Goal: Task Accomplishment & Management: Use online tool/utility

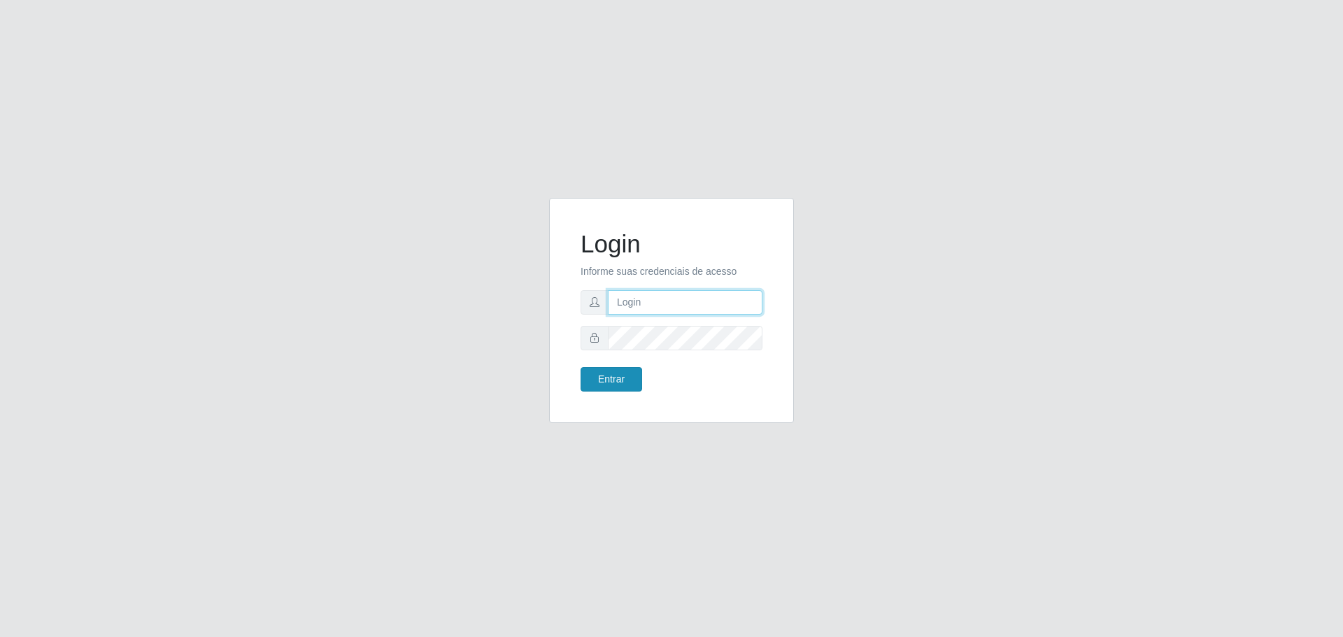
type input "[EMAIL_ADDRESS][DOMAIN_NAME]"
click at [613, 372] on button "Entrar" at bounding box center [612, 379] width 62 height 24
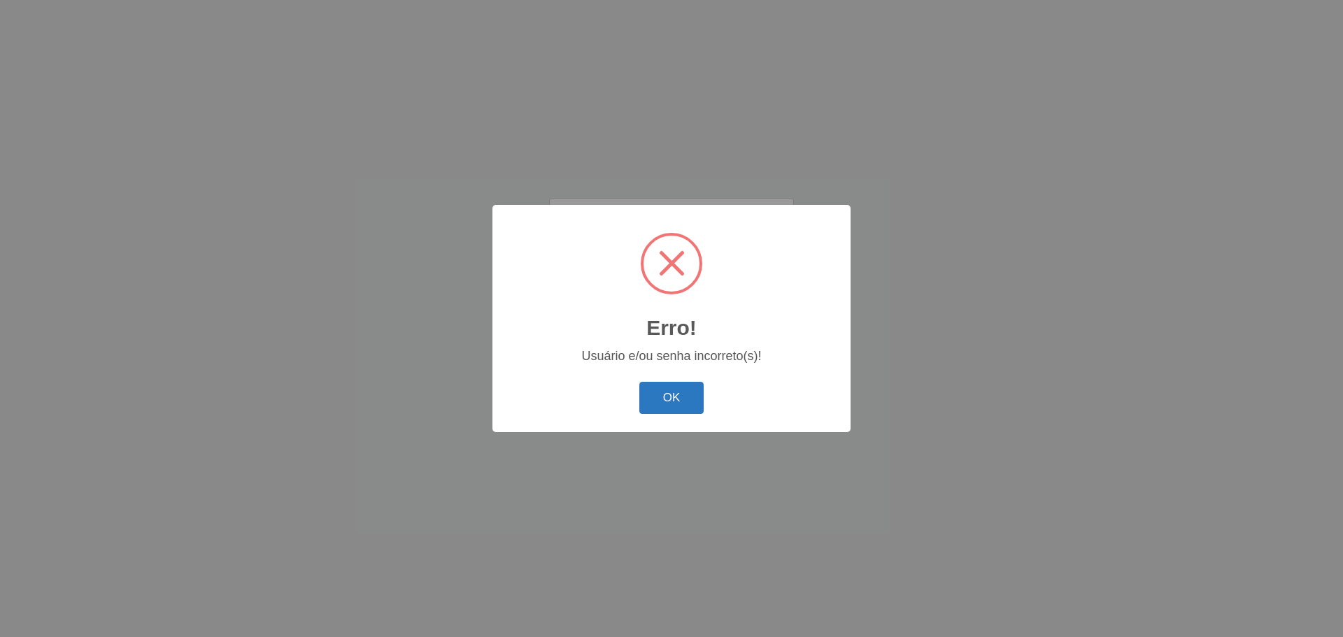
click at [650, 397] on button "OK" at bounding box center [671, 398] width 65 height 33
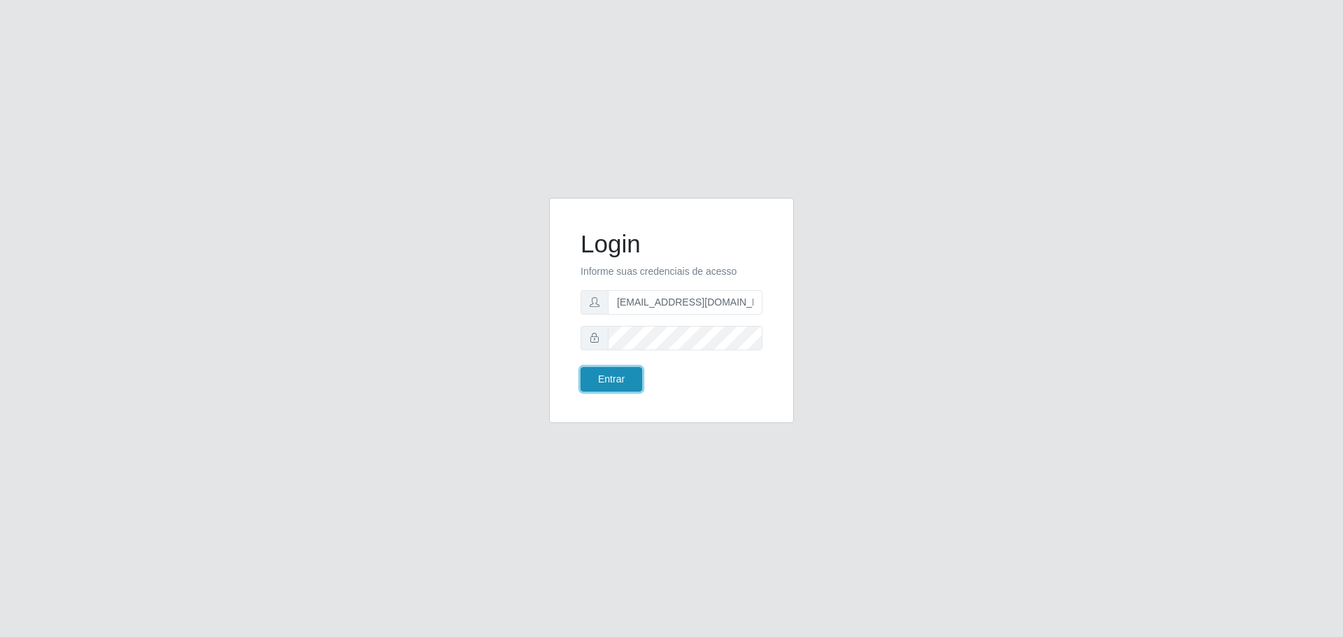
click at [631, 378] on button "Entrar" at bounding box center [612, 379] width 62 height 24
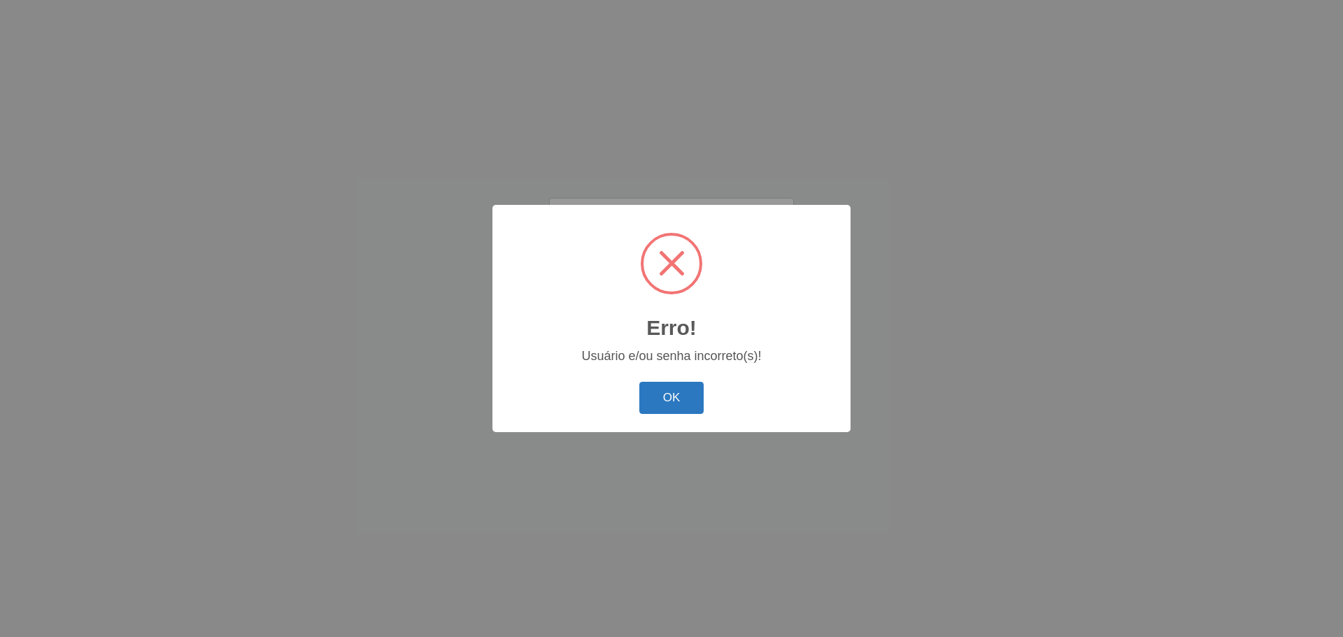
click at [669, 408] on button "OK" at bounding box center [671, 398] width 65 height 33
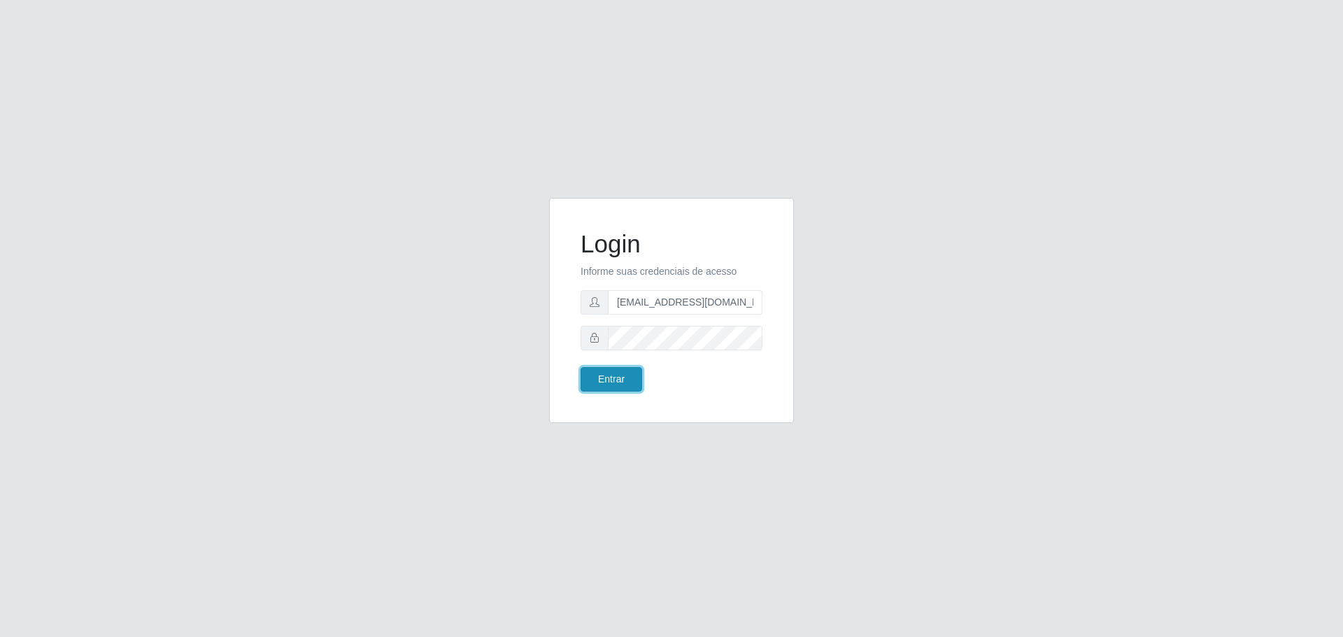
click at [617, 383] on button "Entrar" at bounding box center [612, 379] width 62 height 24
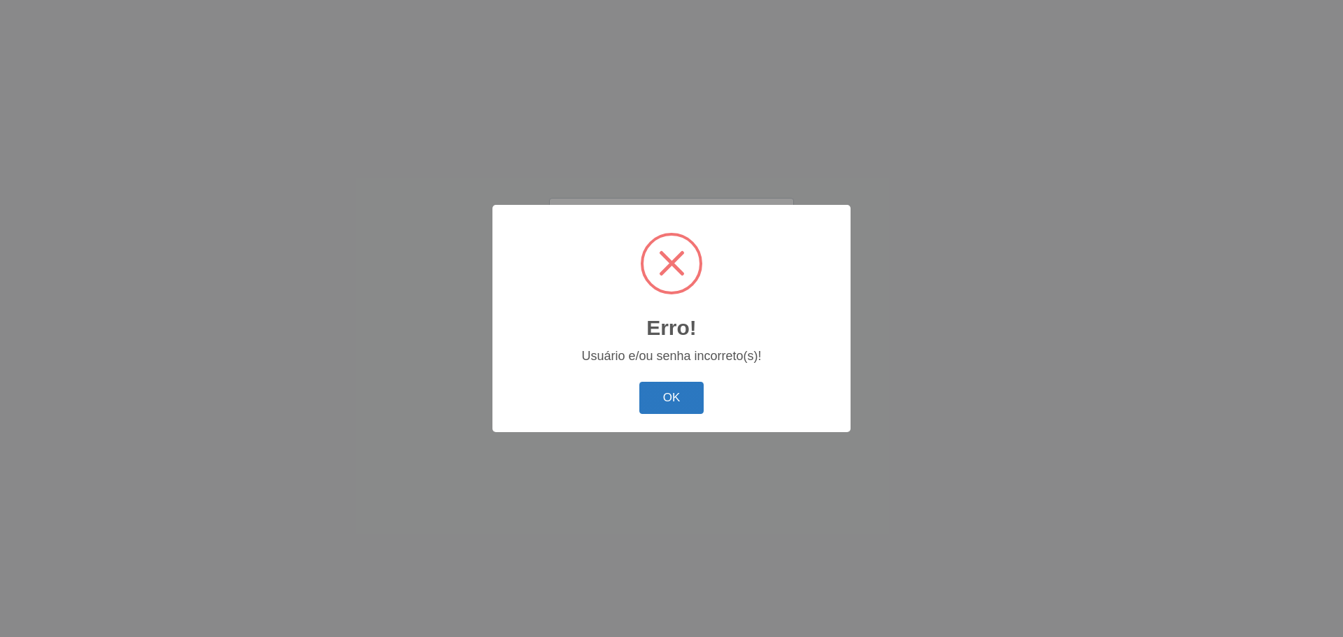
click at [653, 399] on button "OK" at bounding box center [671, 398] width 65 height 33
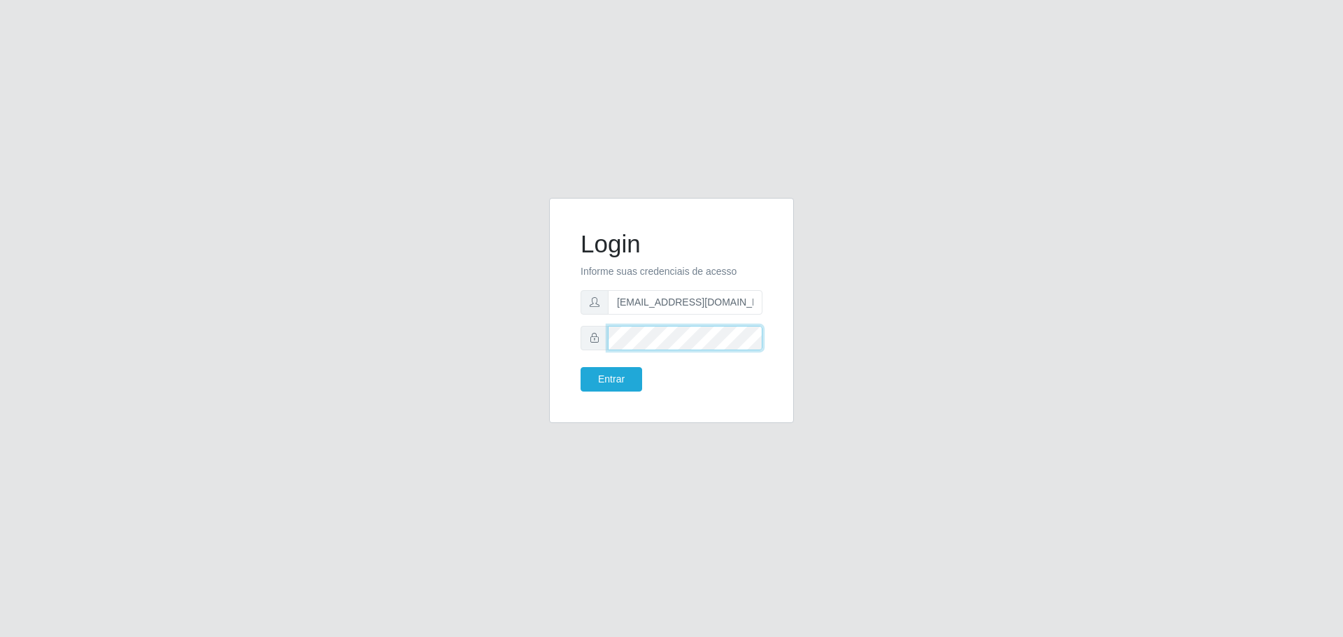
click at [581, 367] on button "Entrar" at bounding box center [612, 379] width 62 height 24
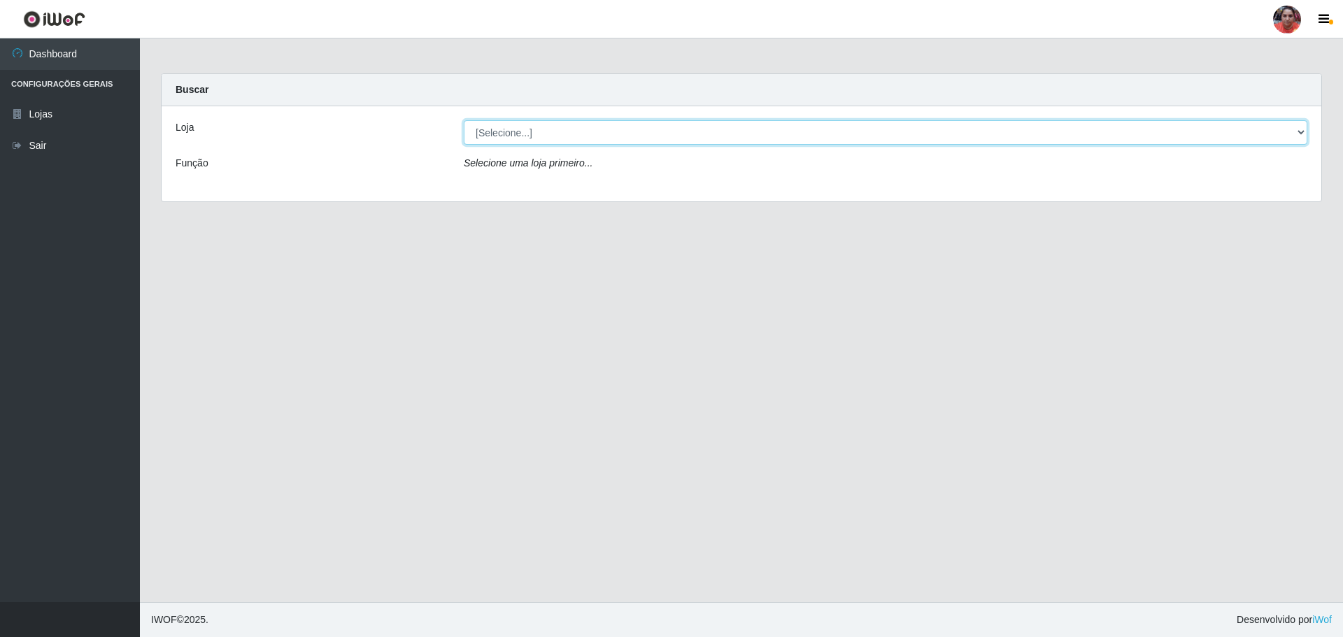
click at [1209, 134] on select "[Selecione...] Mar Vermelho - Loja 05" at bounding box center [885, 132] width 843 height 24
select select "252"
click at [464, 120] on select "[Selecione...] Mar Vermelho - Loja 05" at bounding box center [885, 132] width 843 height 24
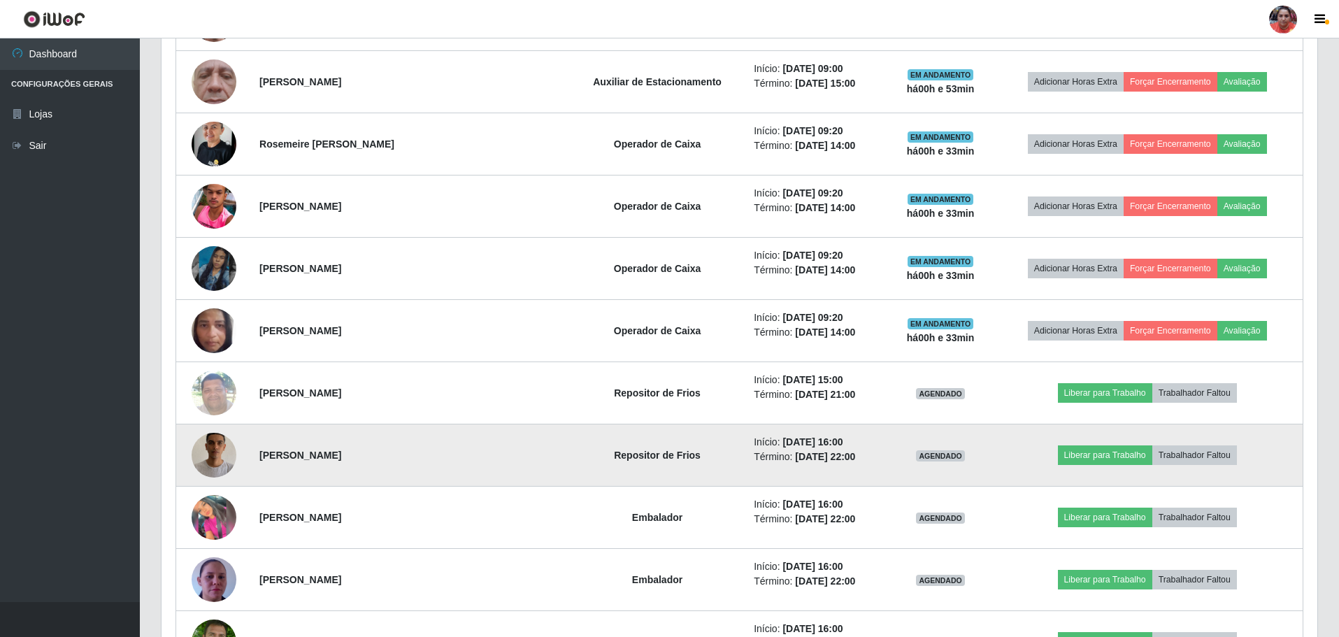
scroll to position [1748, 0]
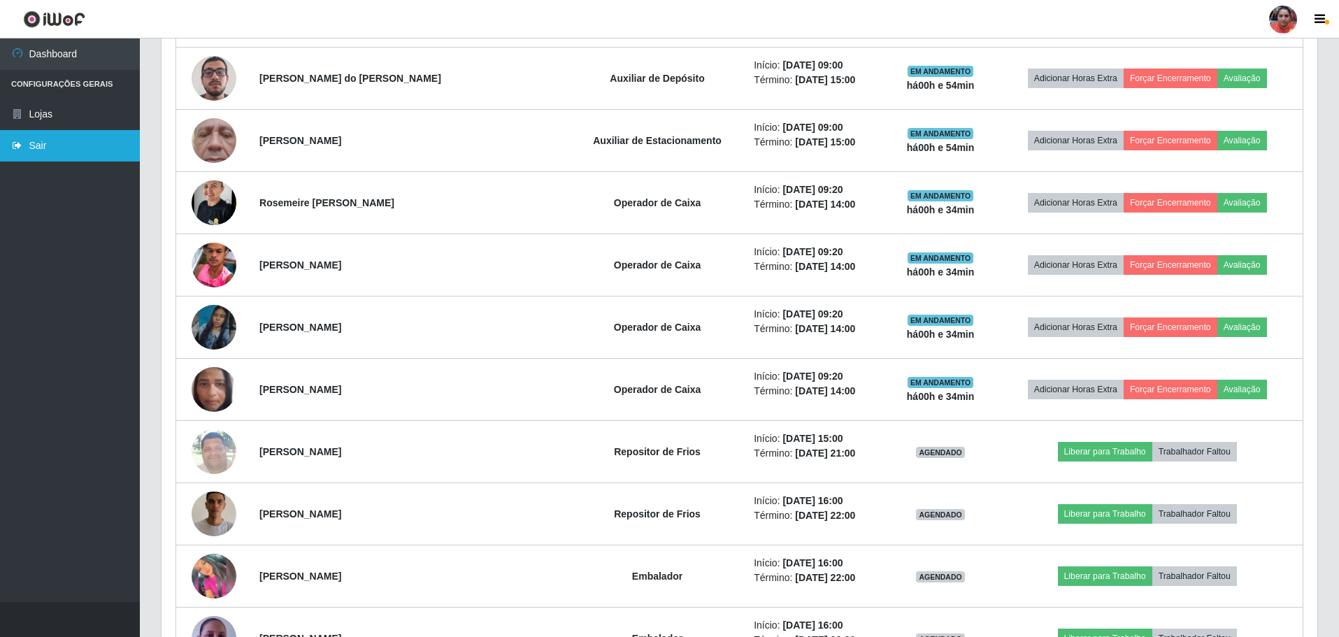
click at [92, 159] on link "Sair" at bounding box center [70, 145] width 140 height 31
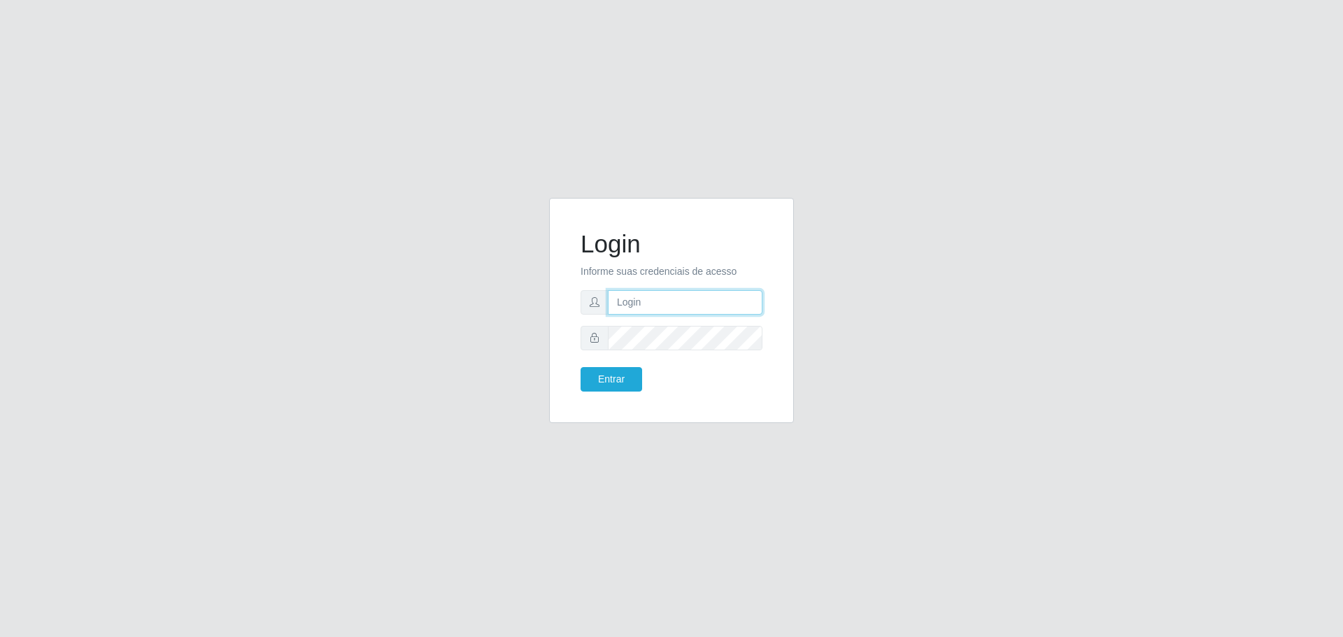
type input "[EMAIL_ADDRESS][DOMAIN_NAME]"
click at [615, 385] on button "Entrar" at bounding box center [612, 379] width 62 height 24
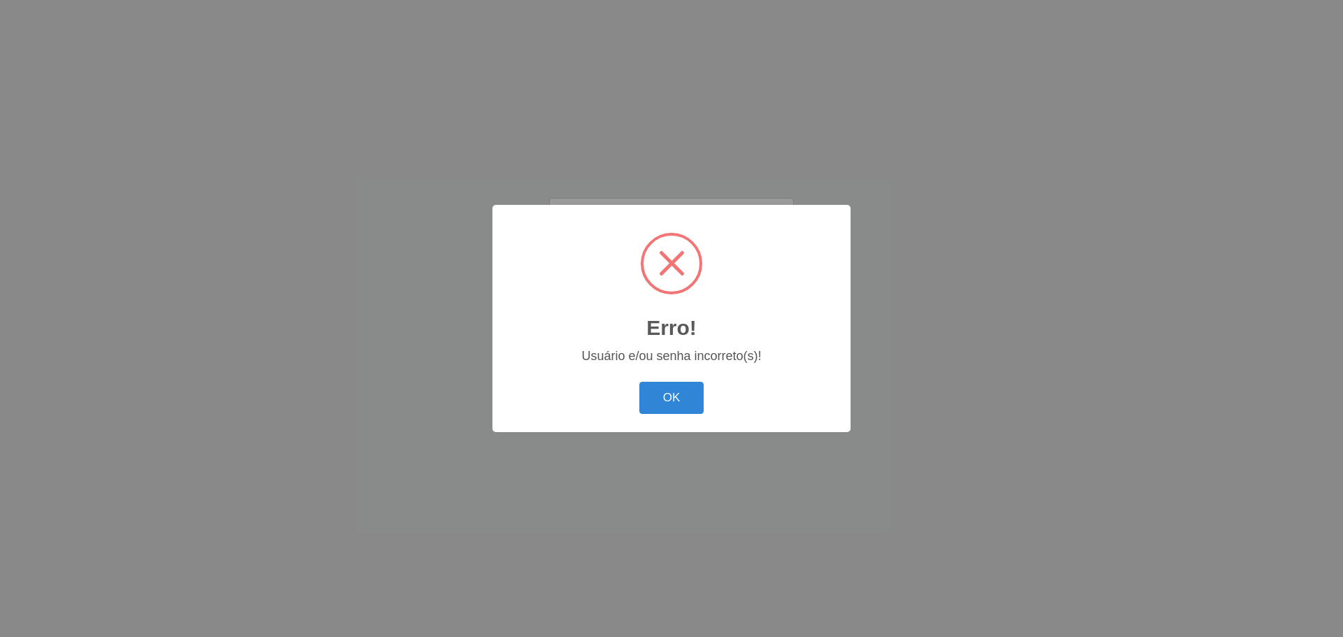
drag, startPoint x: 681, startPoint y: 395, endPoint x: 686, endPoint y: 390, distance: 7.4
click at [681, 394] on button "OK" at bounding box center [671, 398] width 65 height 33
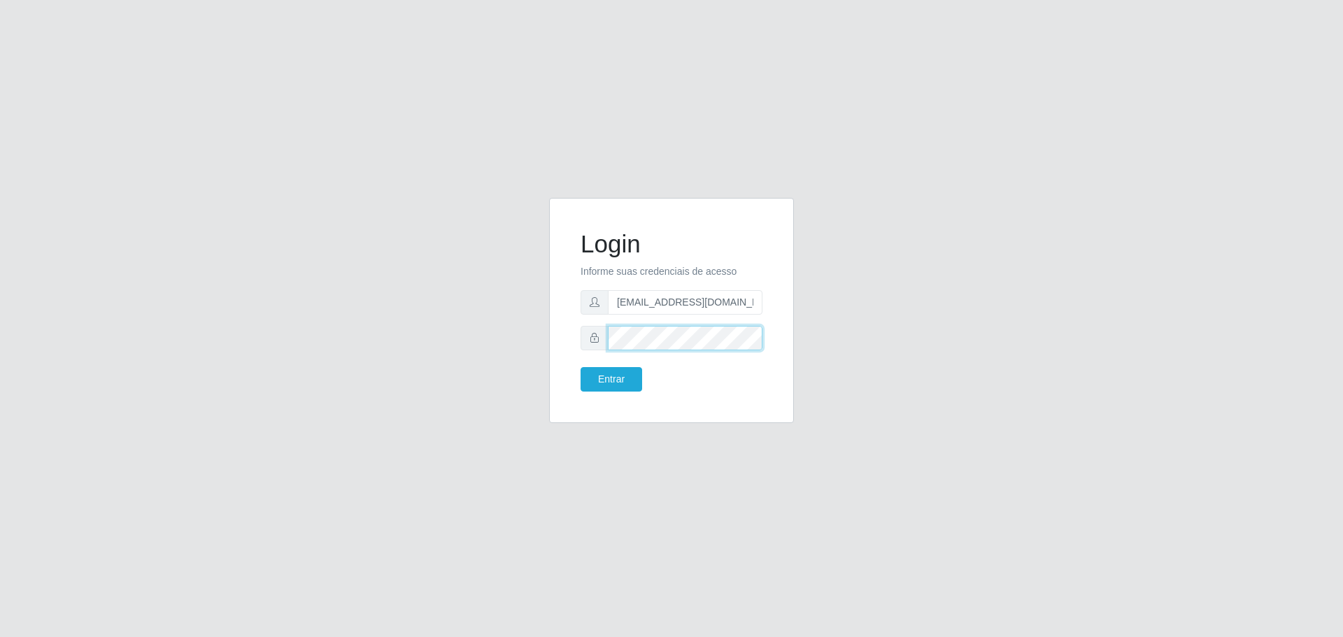
click at [218, 329] on div "Login Informe suas credenciais de acesso [EMAIL_ADDRESS][DOMAIN_NAME] Entrar" at bounding box center [671, 318] width 1343 height 637
click at [581, 367] on button "Entrar" at bounding box center [612, 379] width 62 height 24
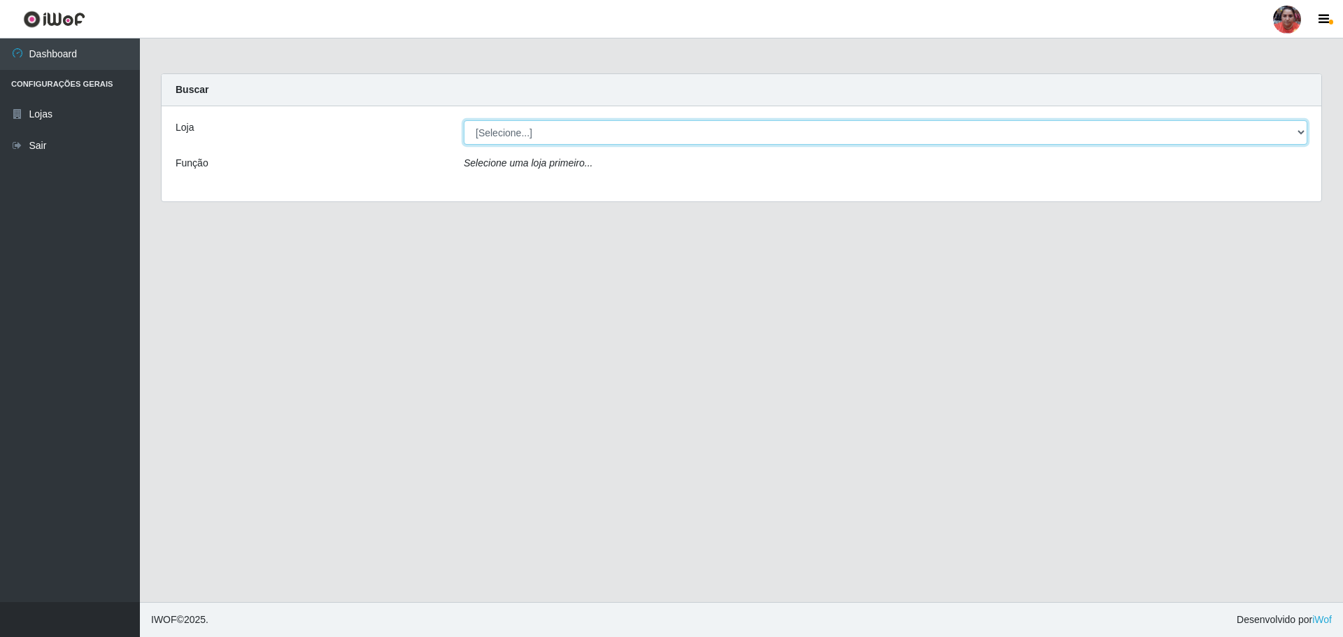
click at [1199, 124] on select "[Selecione...] Mar Vermelho - Loja 05" at bounding box center [885, 132] width 843 height 24
select select "252"
click at [464, 120] on select "[Selecione...] Mar Vermelho - Loja 05" at bounding box center [885, 132] width 843 height 24
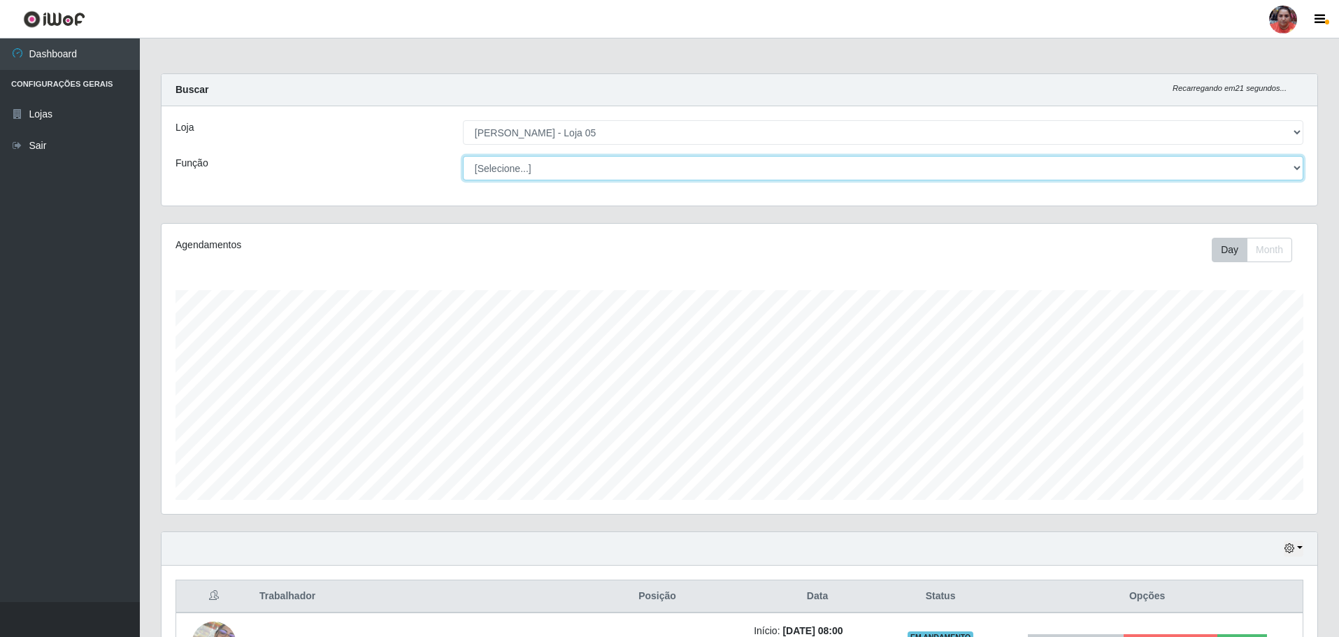
click at [608, 173] on select "[Selecione...] ASG ASG + ASG ++ Auxiliar de Depósito Auxiliar de Depósito + Aux…" at bounding box center [883, 168] width 841 height 24
select select "22"
click at [463, 156] on select "[Selecione...] ASG ASG + ASG ++ Auxiliar de Depósito Auxiliar de Depósito + Aux…" at bounding box center [883, 168] width 841 height 24
click at [627, 171] on select "[Selecione...] ASG ASG + ASG ++ Auxiliar de Depósito Auxiliar de Depósito + Aux…" at bounding box center [883, 168] width 841 height 24
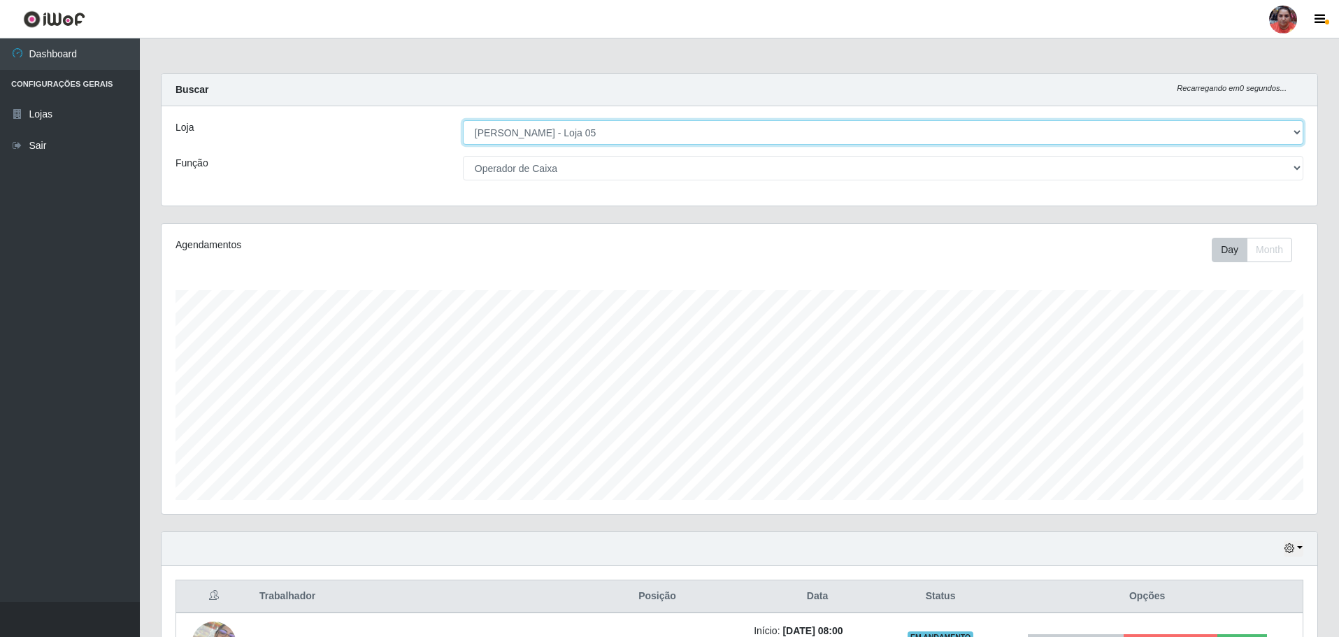
click at [618, 126] on select "[Selecione...] Mar Vermelho - Loja 05" at bounding box center [883, 132] width 841 height 24
click at [618, 127] on select "[Selecione...] Mar Vermelho - Loja 05" at bounding box center [883, 132] width 841 height 24
click at [618, 130] on select "[Selecione...] Mar Vermelho - Loja 05" at bounding box center [883, 132] width 841 height 24
click at [463, 120] on select "[Selecione...] Mar Vermelho - Loja 05" at bounding box center [883, 132] width 841 height 24
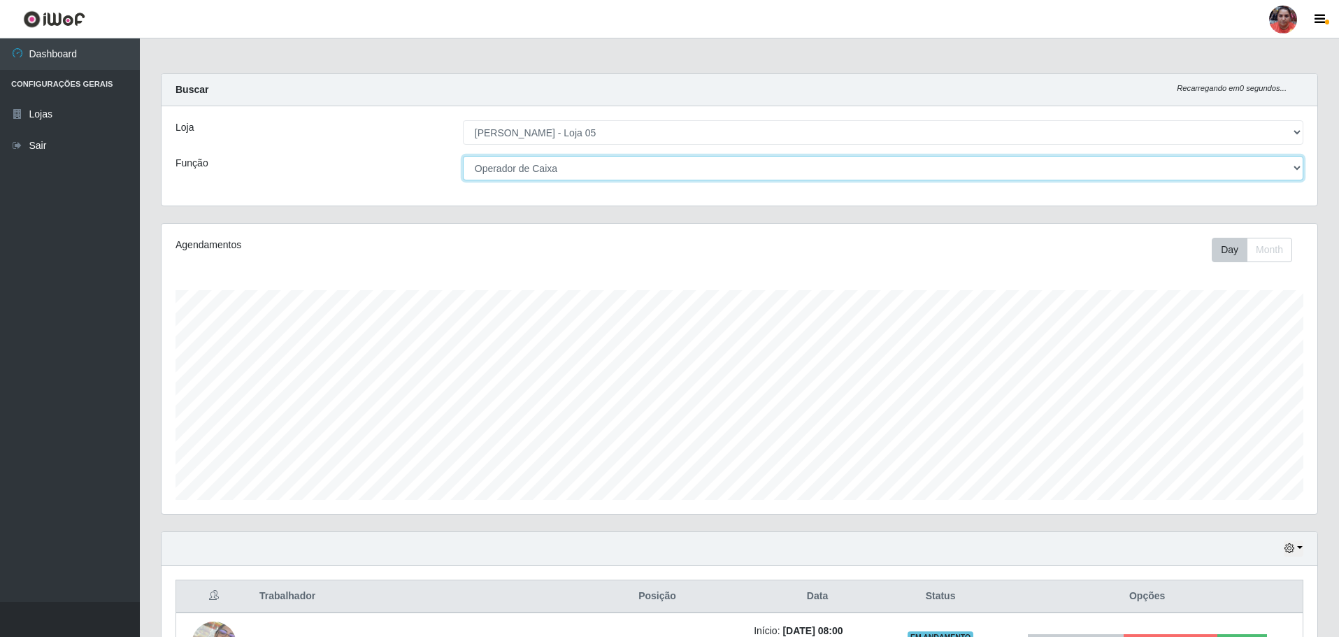
click at [613, 168] on select "[Selecione...] ASG ASG + ASG ++ Auxiliar de Depósito Auxiliar de Depósito + Aux…" at bounding box center [883, 168] width 841 height 24
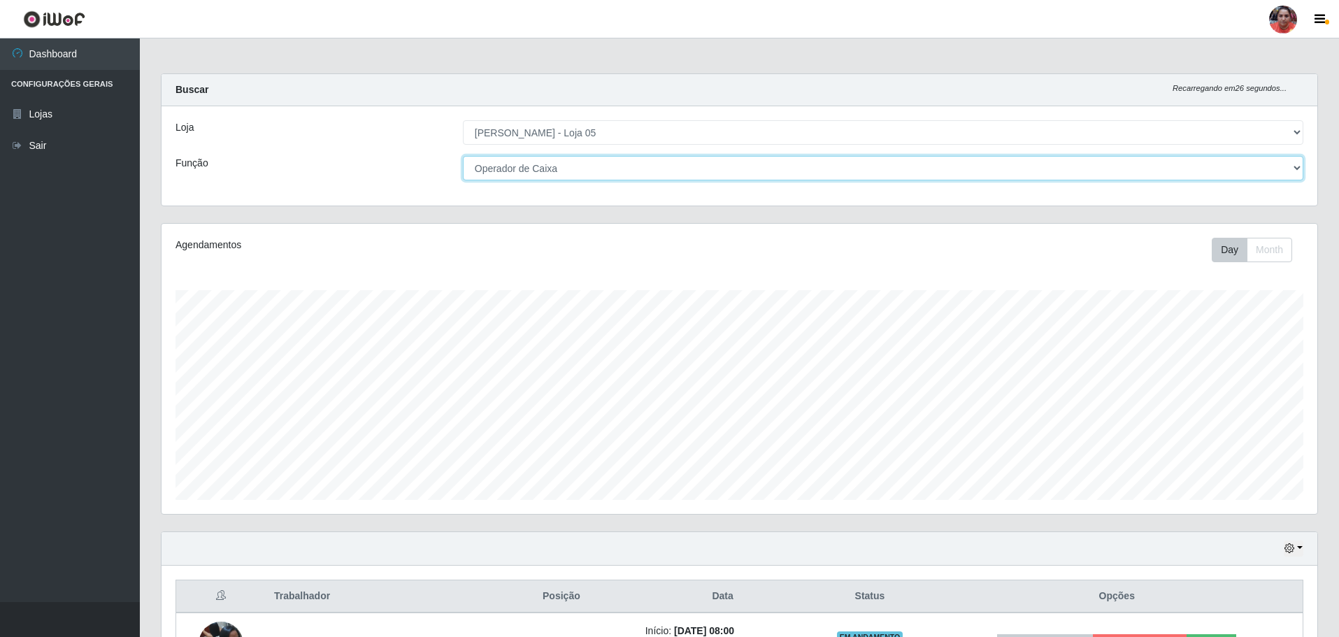
click at [463, 156] on select "[Selecione...] ASG ASG + ASG ++ Auxiliar de Depósito Auxiliar de Depósito + Aux…" at bounding box center [883, 168] width 841 height 24
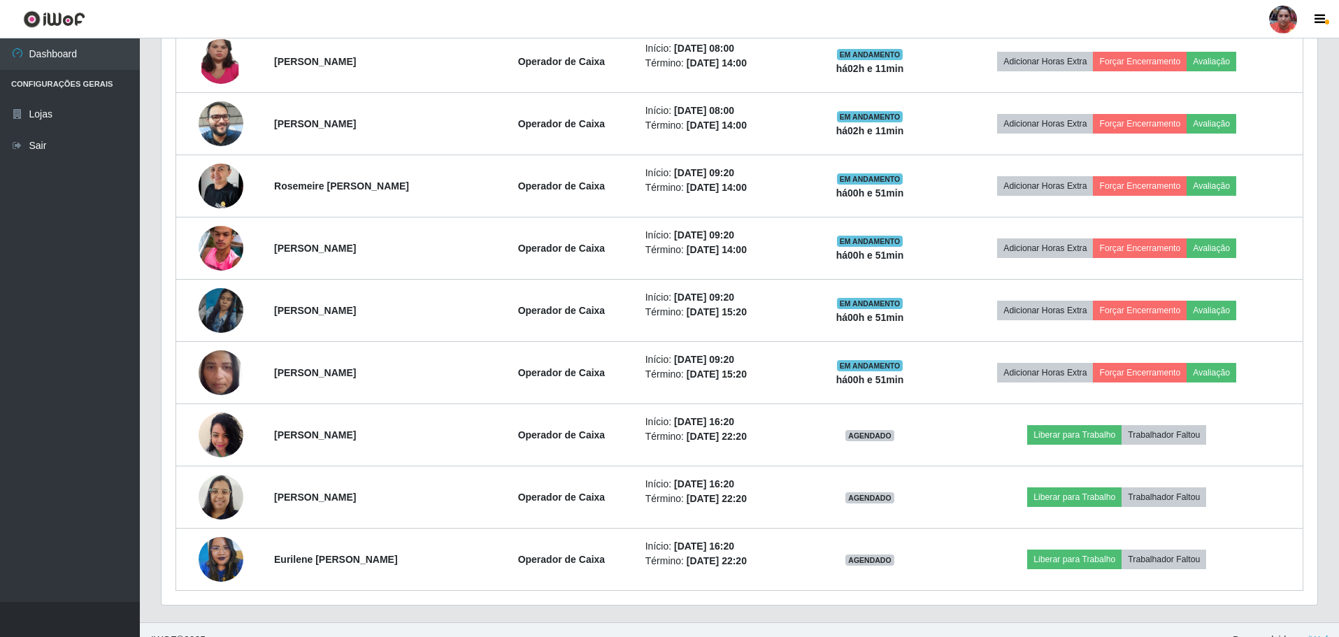
scroll to position [637, 0]
